Goal: Navigation & Orientation: Find specific page/section

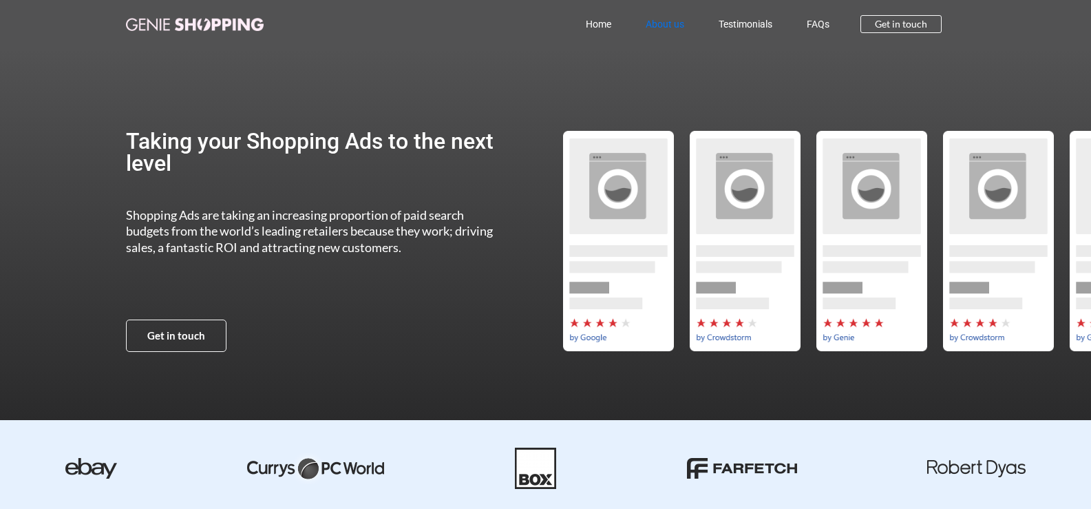
click at [655, 21] on link "About us" at bounding box center [664, 24] width 73 height 32
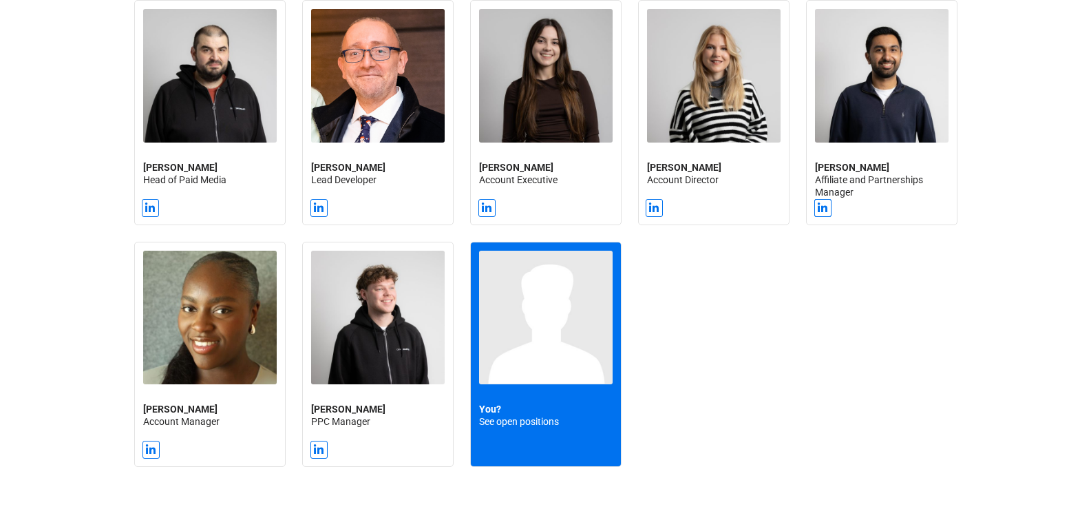
scroll to position [1446, 0]
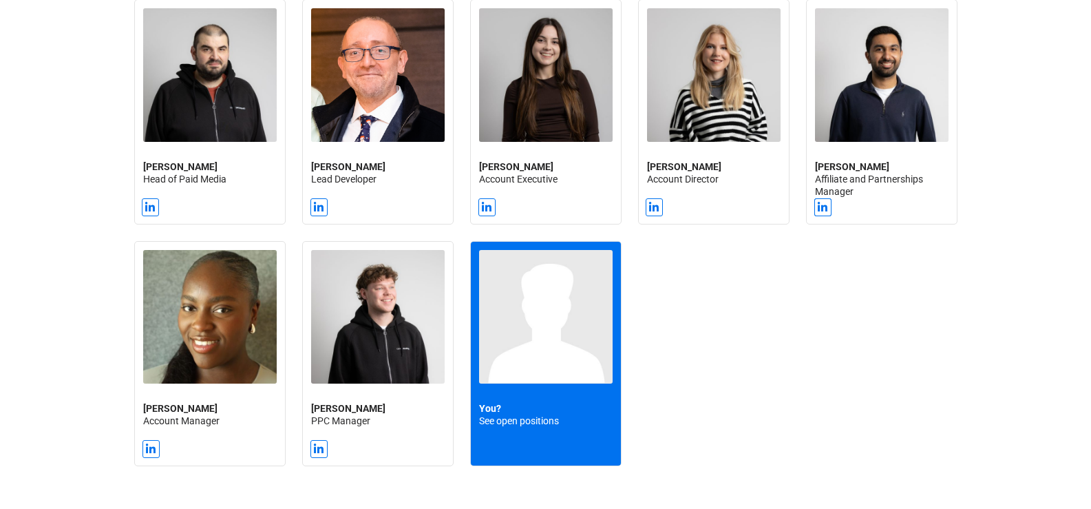
click at [533, 340] on img at bounding box center [546, 317] width 134 height 134
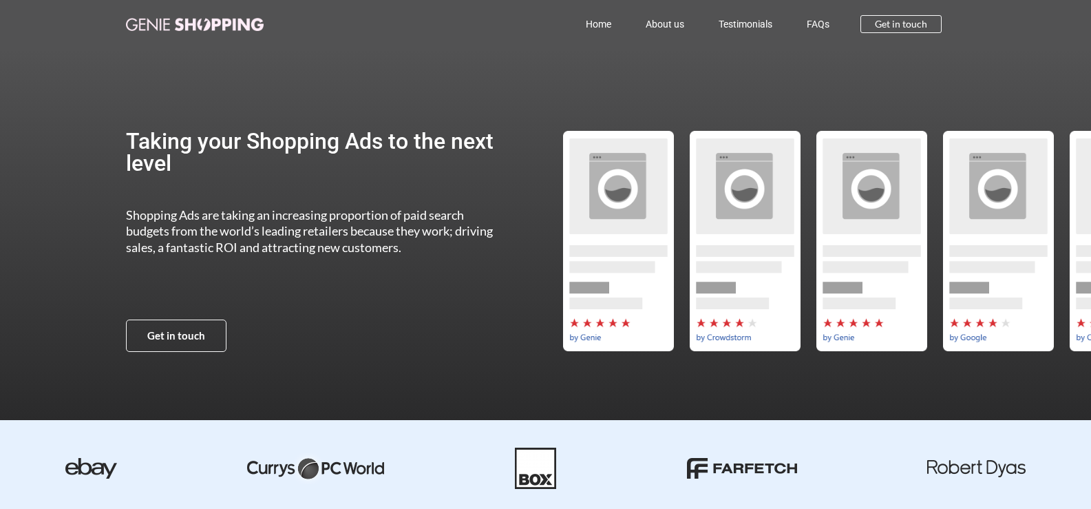
click at [599, 34] on link "Home" at bounding box center [599, 24] width 60 height 32
click at [666, 24] on link "About us" at bounding box center [664, 24] width 73 height 32
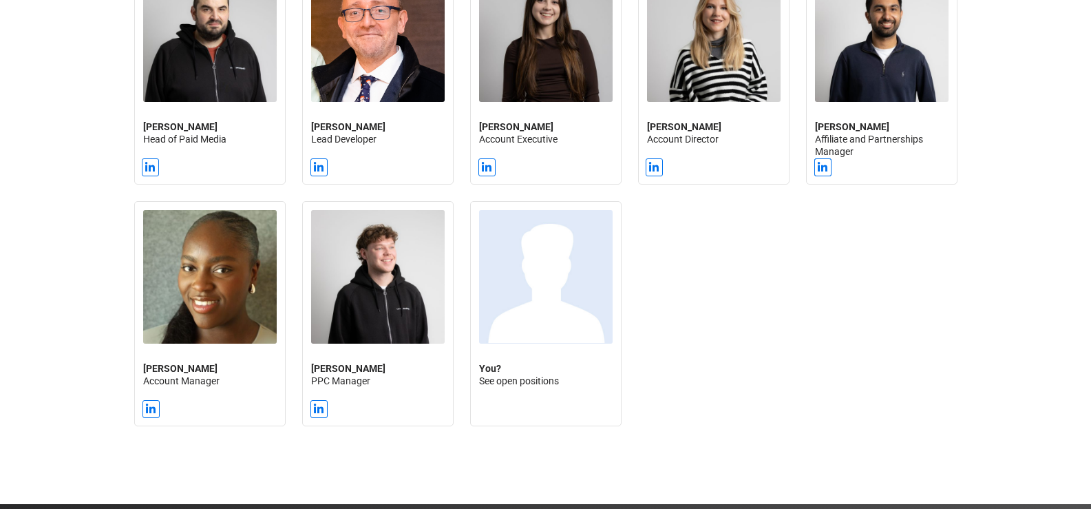
scroll to position [1721, 0]
